Goal: Information Seeking & Learning: Learn about a topic

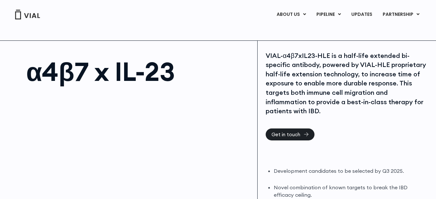
click at [33, 14] on img at bounding box center [28, 15] width 26 height 10
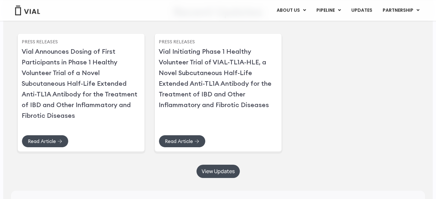
scroll to position [1596, 0]
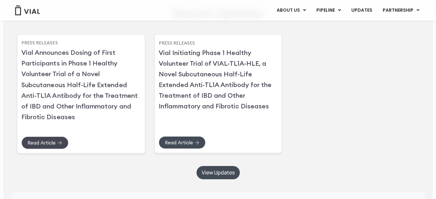
click at [48, 145] on span "Read Article" at bounding box center [41, 142] width 28 height 5
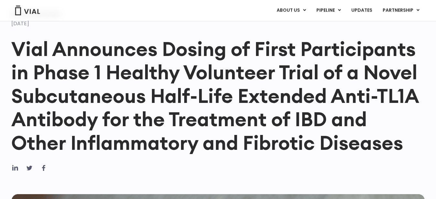
scroll to position [53, 0]
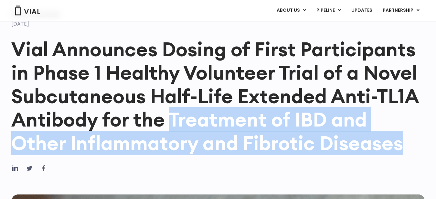
drag, startPoint x: 171, startPoint y: 120, endPoint x: 421, endPoint y: 152, distance: 251.9
click at [421, 152] on h1 "Vial Announces Dosing of First Participants in Phase 1 Healthy Volunteer Trial …" at bounding box center [218, 95] width 414 height 117
copy h1 "Treatment of IBD and Other Inflammatory and Fibrotic Diseases"
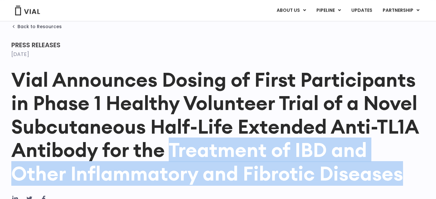
scroll to position [0, 0]
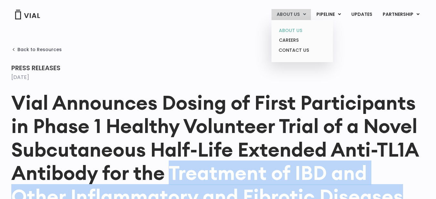
click at [292, 33] on link "ABOUT US" at bounding box center [302, 31] width 57 height 10
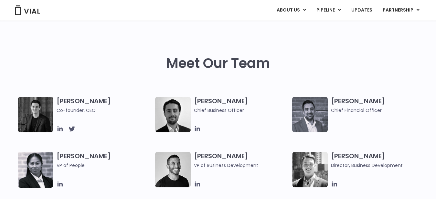
scroll to position [281, 0]
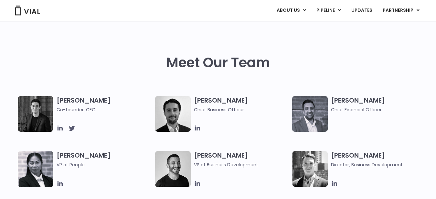
click at [90, 101] on h3 "[PERSON_NAME] Co-founder, CEO" at bounding box center [104, 104] width 95 height 17
